Goal: Navigation & Orientation: Find specific page/section

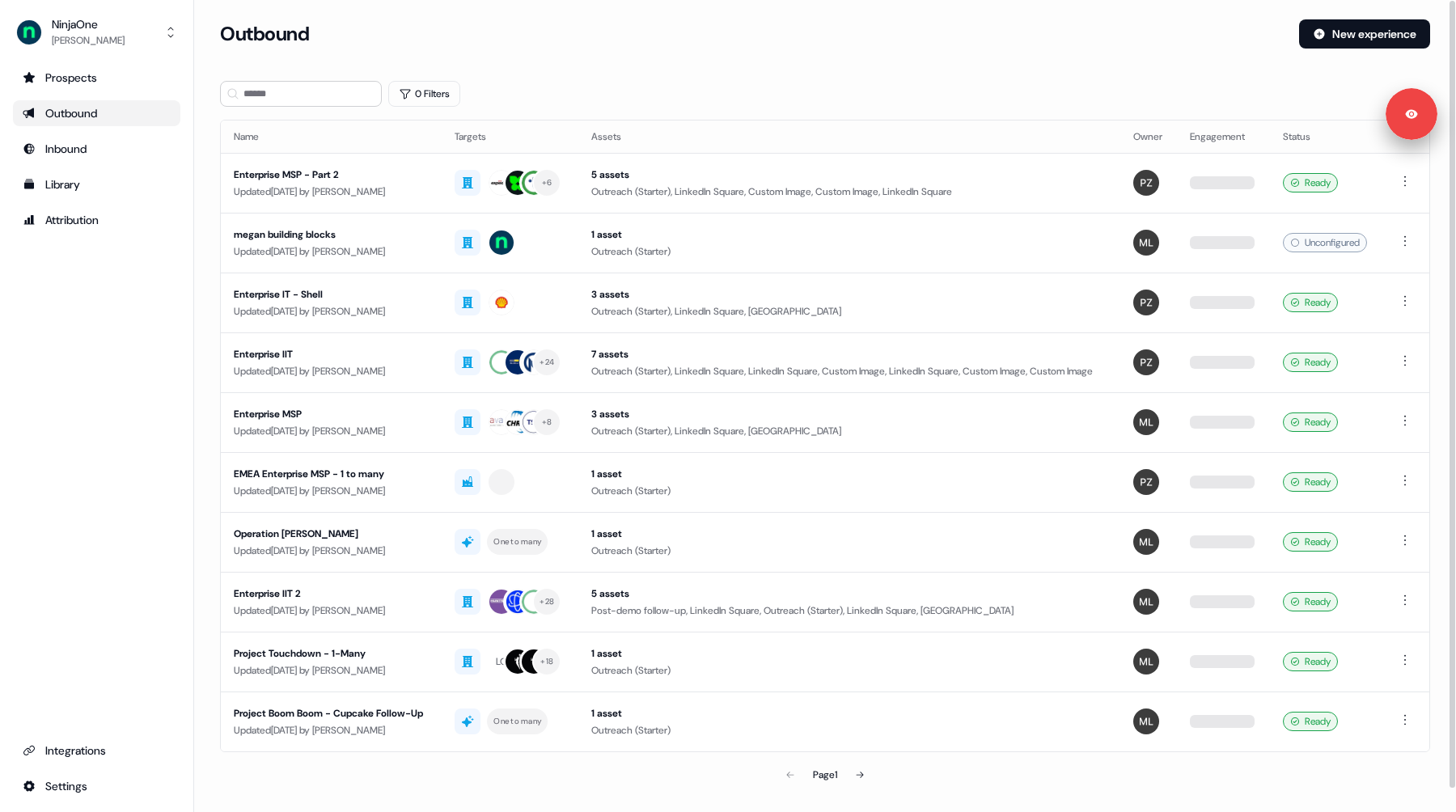
click at [112, 350] on div "Prospects Outbound Inbound Library Attribution Integrations Settings" at bounding box center [97, 432] width 167 height 735
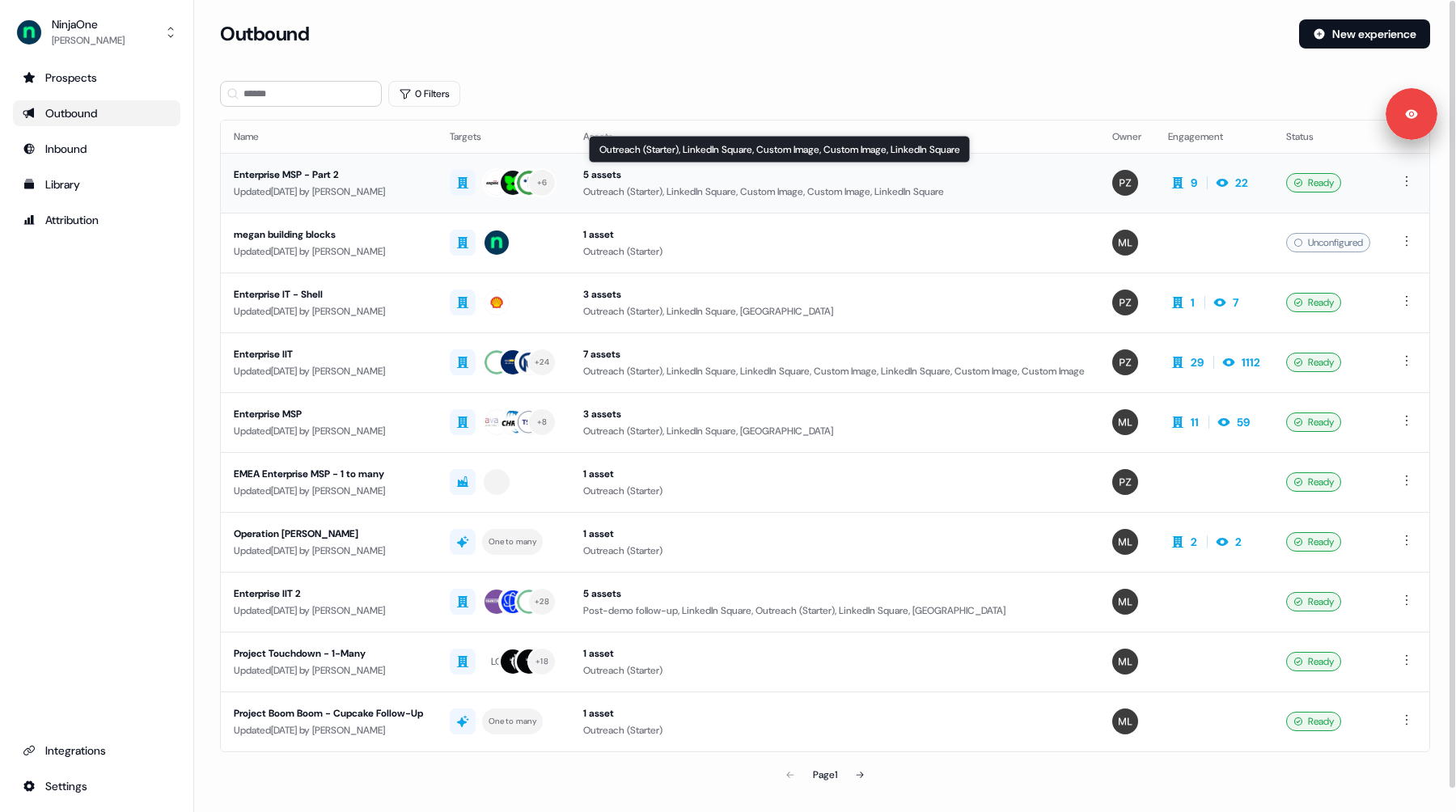
click at [617, 192] on div "Outreach (Starter), LinkedIn Square, Custom Image, Custom Image, LinkedIn Square" at bounding box center [835, 191] width 504 height 16
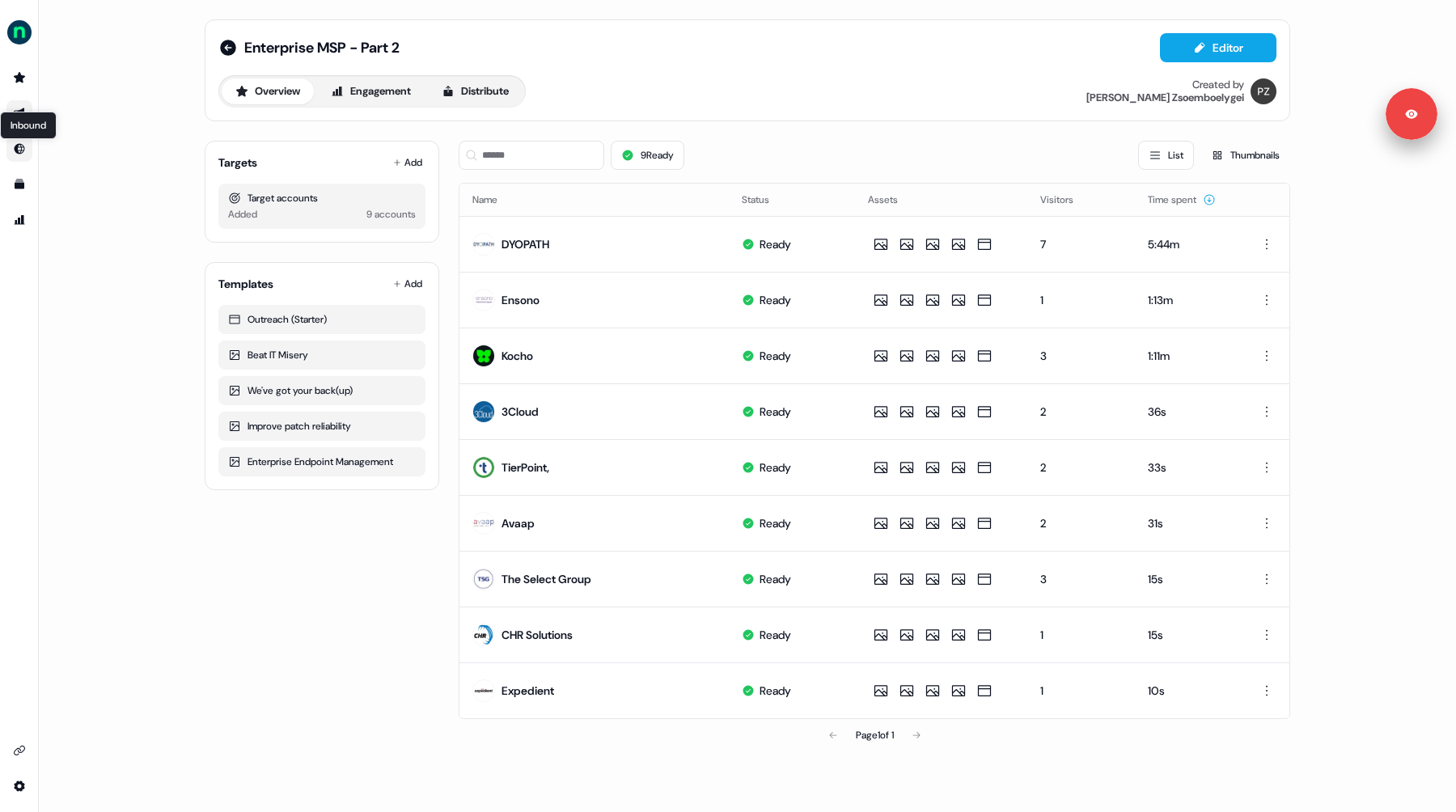
click at [20, 151] on icon "Go to Inbound" at bounding box center [19, 149] width 11 height 11
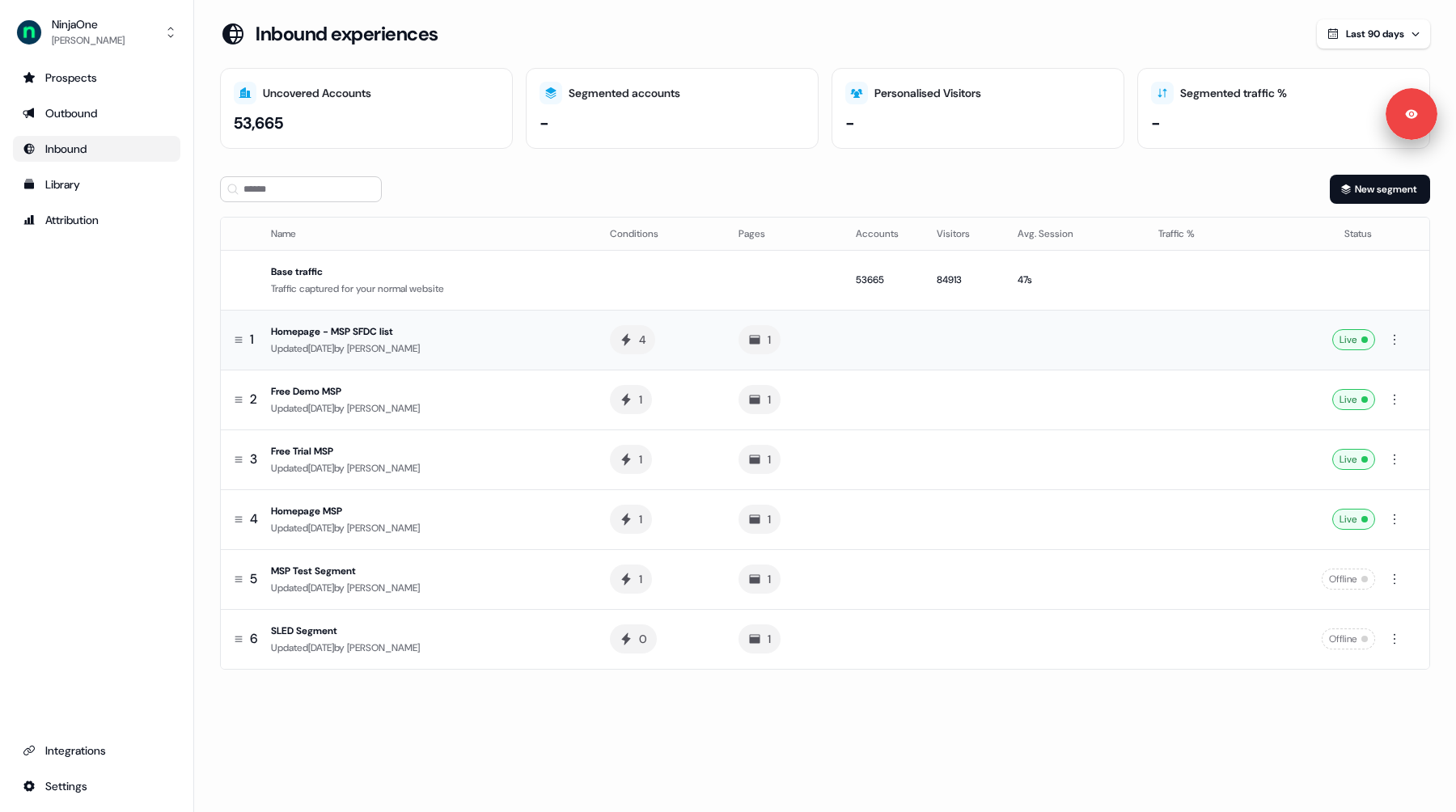
click at [513, 341] on div "Updated [DATE] by [PERSON_NAME]" at bounding box center [427, 348] width 313 height 16
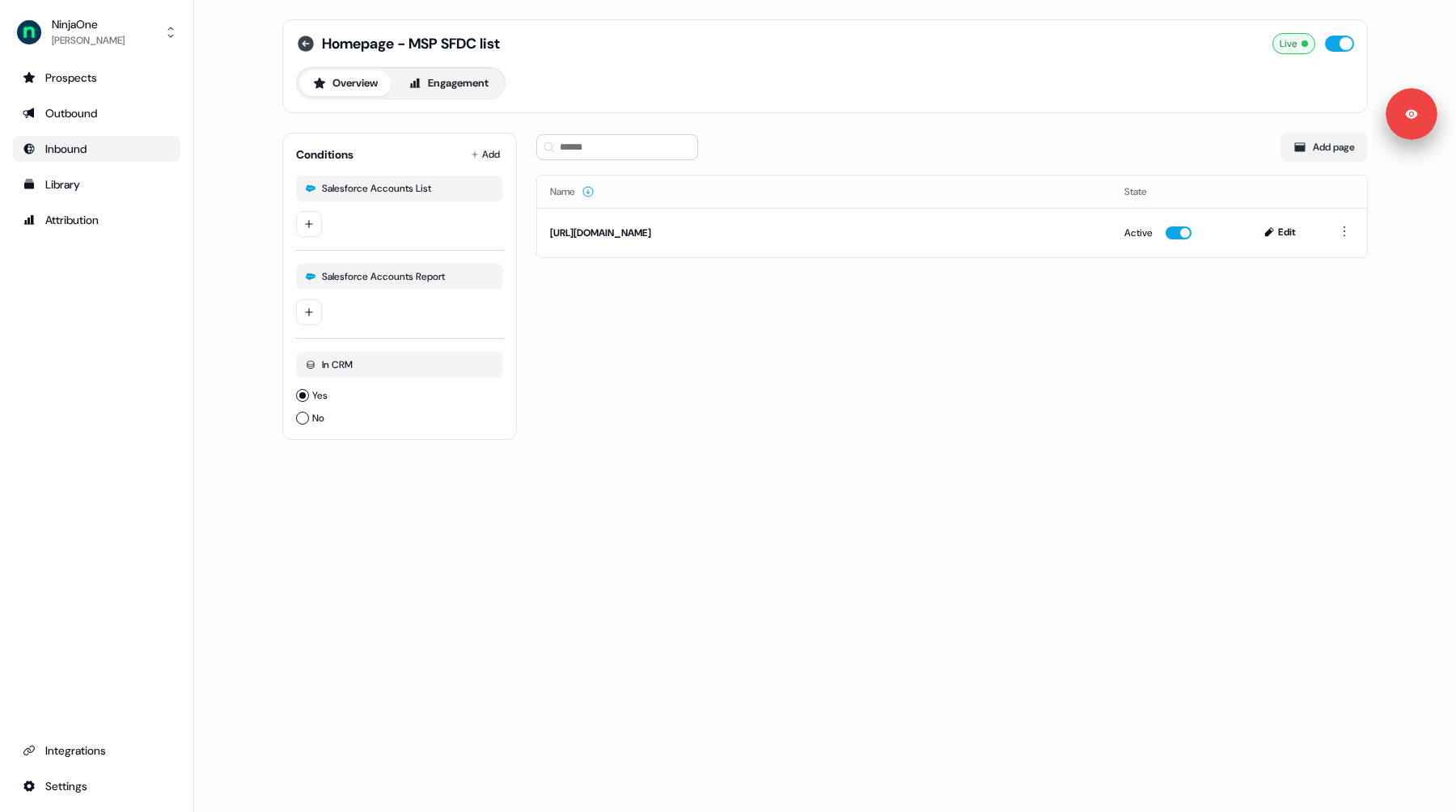
click at [297, 40] on icon at bounding box center [305, 43] width 19 height 19
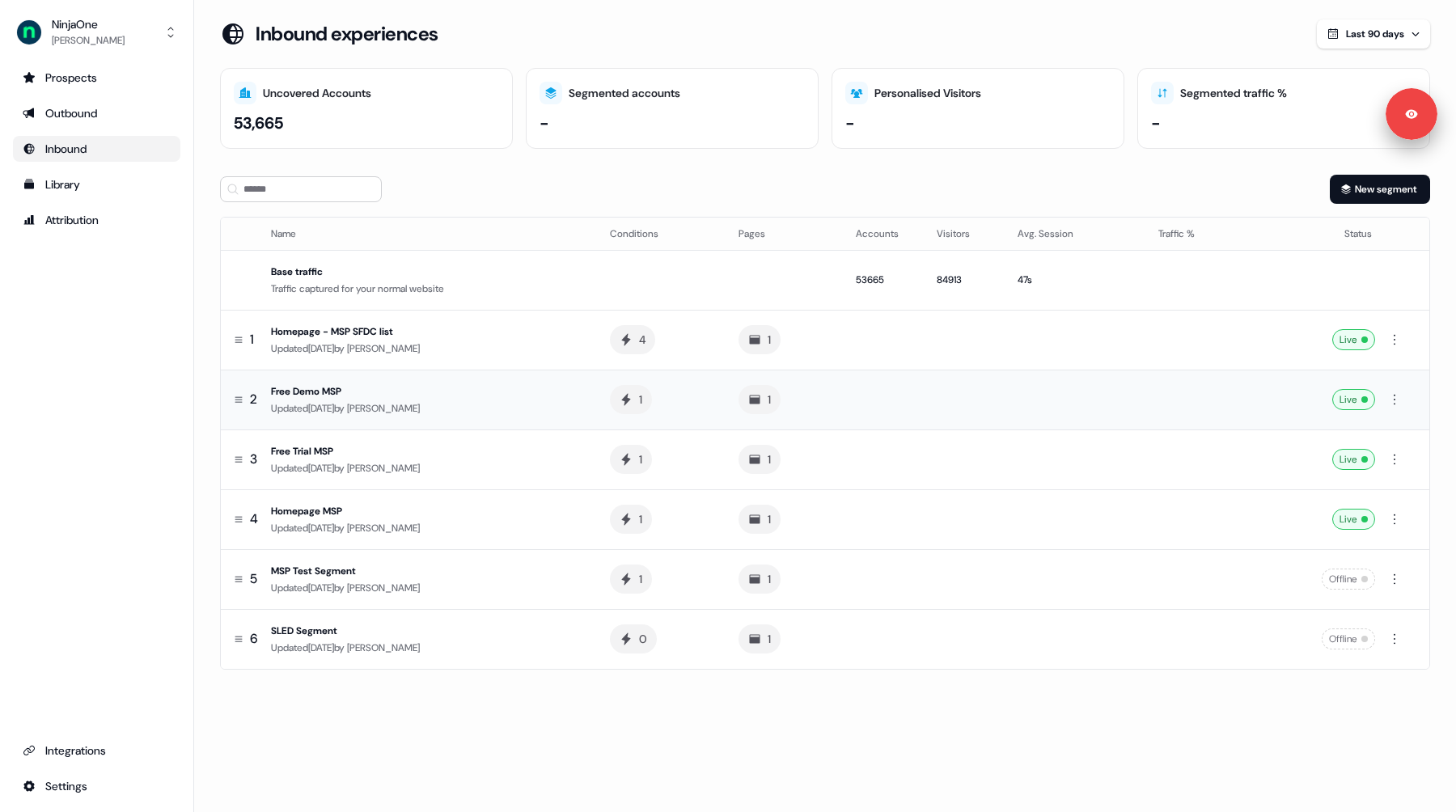
click at [441, 402] on div "Updated [DATE] by [PERSON_NAME]" at bounding box center [427, 408] width 313 height 16
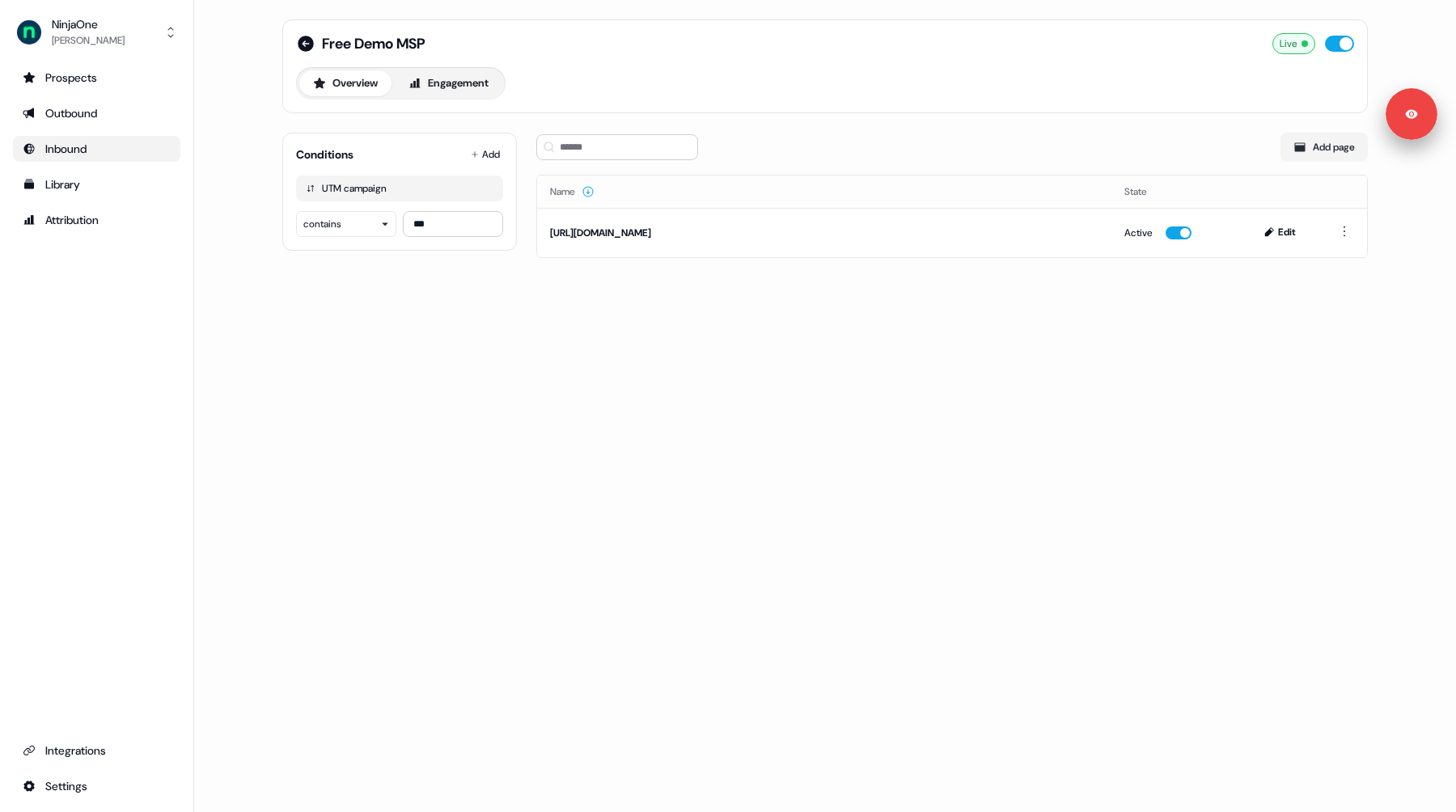
click at [463, 434] on div "Free Demo MSP Live Overview Engagement Conditions Add UTM campaign contains ***…" at bounding box center [825, 406] width 1262 height 812
click at [123, 31] on button "NinjaOne [PERSON_NAME]" at bounding box center [97, 32] width 167 height 39
click at [117, 142] on div "Logout" at bounding box center [96, 134] width 154 height 29
click at [126, 20] on button "NinjaOne [PERSON_NAME]" at bounding box center [97, 32] width 167 height 39
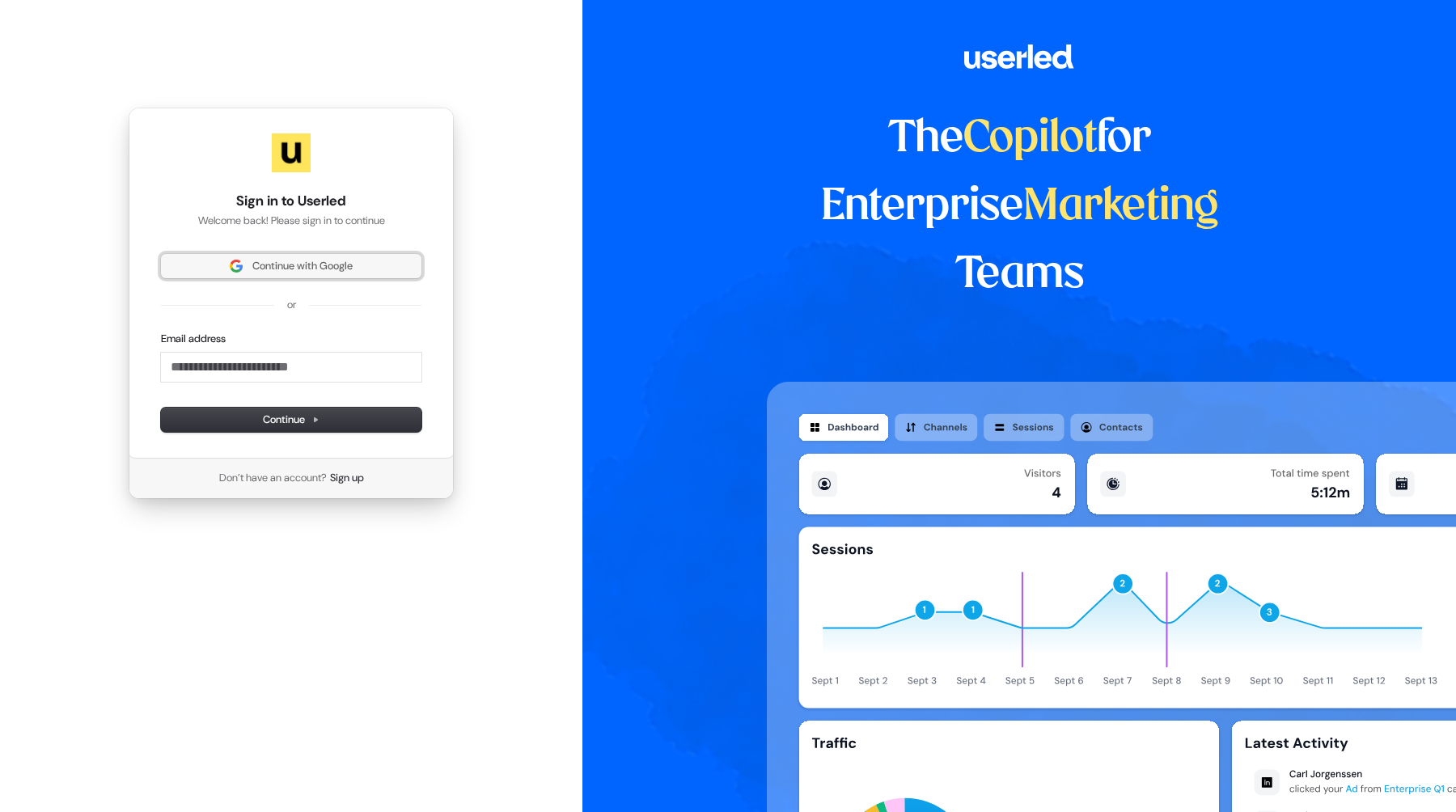
click at [252, 267] on span "Continue with Google" at bounding box center [302, 266] width 100 height 14
